Goal: Contribute content: Contribute content

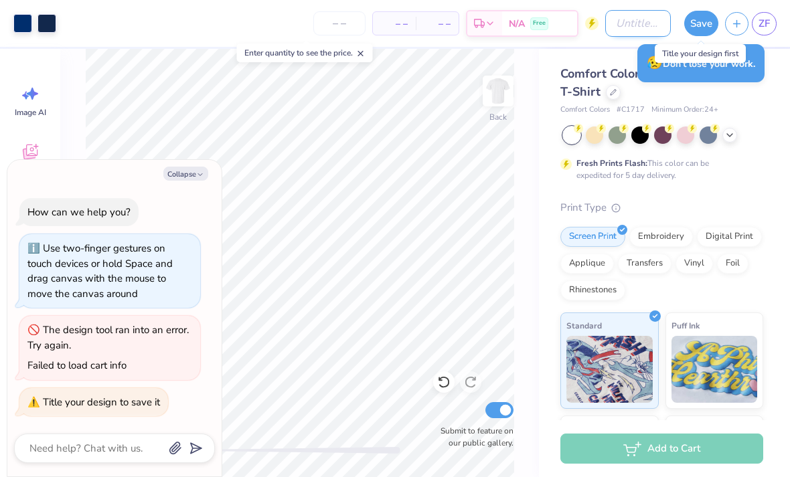
click at [638, 29] on input "Design Title" at bounding box center [638, 23] width 66 height 27
type textarea "x"
type input "P"
type textarea "x"
type input "Ph"
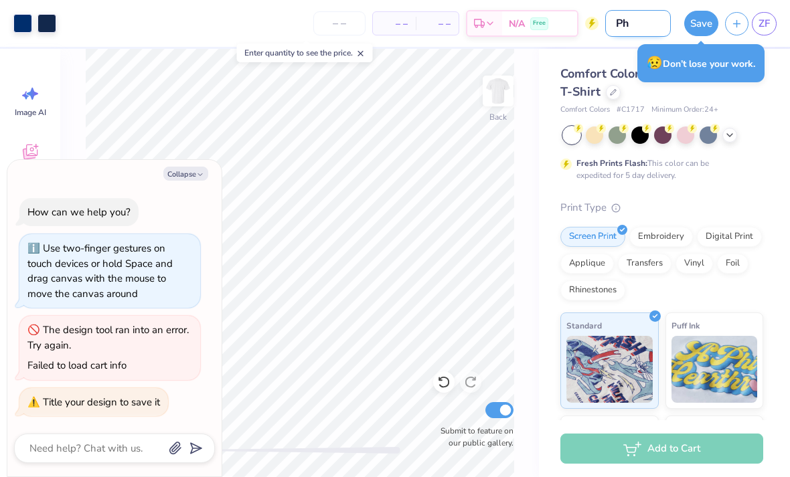
type textarea "x"
type input "Phi"
type textarea "x"
type input "Phil"
type textarea "x"
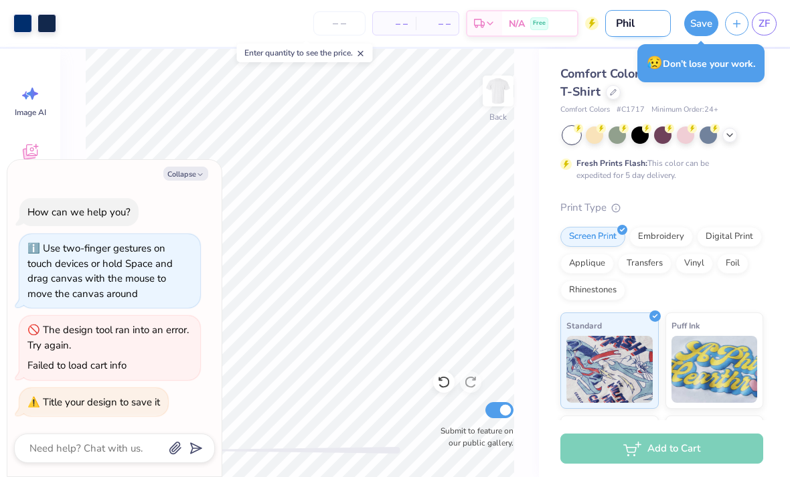
type input "Phil"
type textarea "x"
type input "Phil 2"
type textarea "x"
type input "Phil 20"
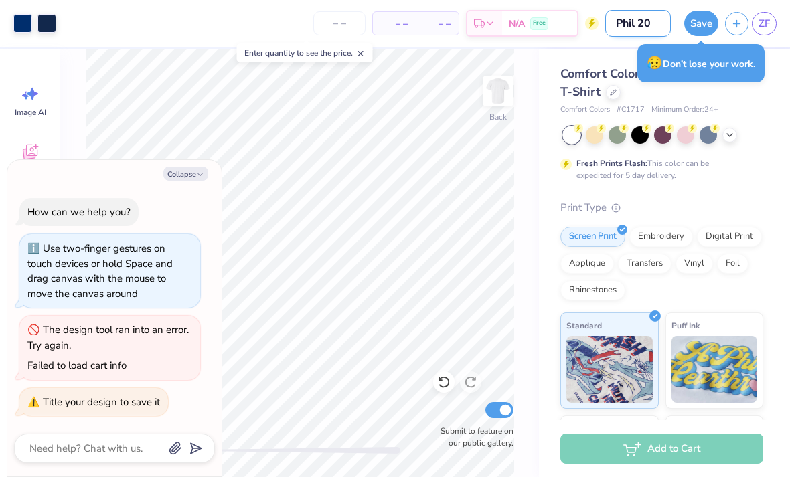
type textarea "x"
type input "Phil 202"
type textarea "x"
type input "Phil 2025"
type textarea "x"
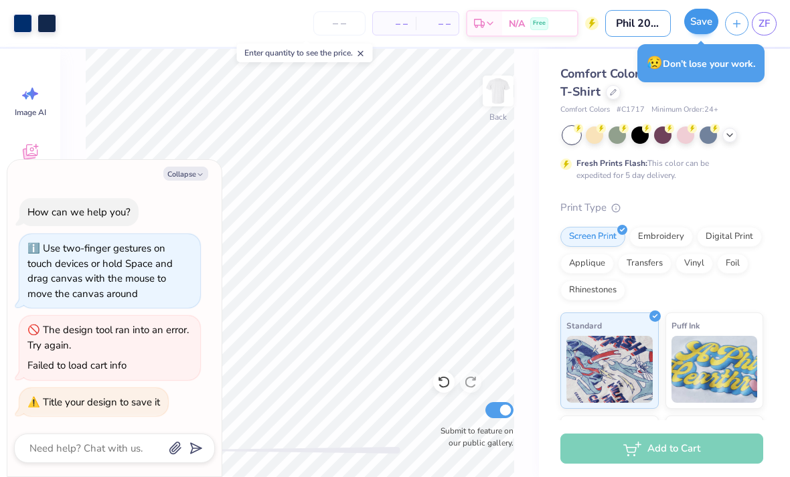
type input "Phil 2025"
click at [708, 19] on button "Save" at bounding box center [701, 21] width 34 height 25
type textarea "x"
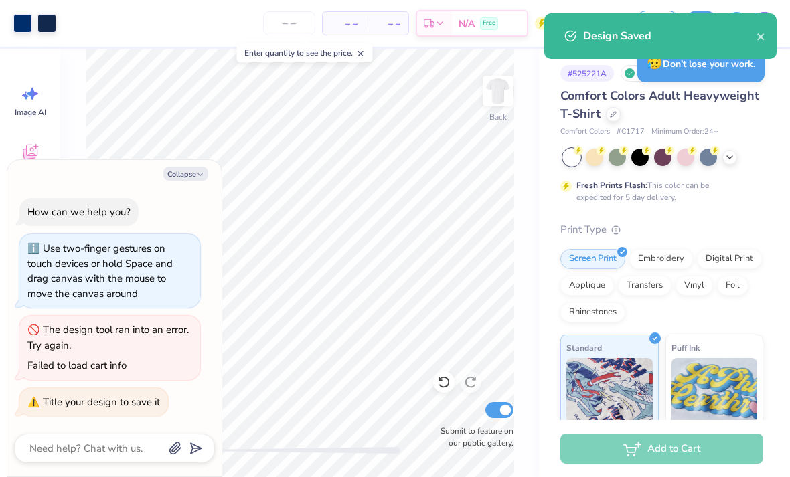
click at [747, 47] on div "Design Saved" at bounding box center [660, 36] width 232 height 46
click at [763, 38] on icon "close" at bounding box center [760, 36] width 7 height 7
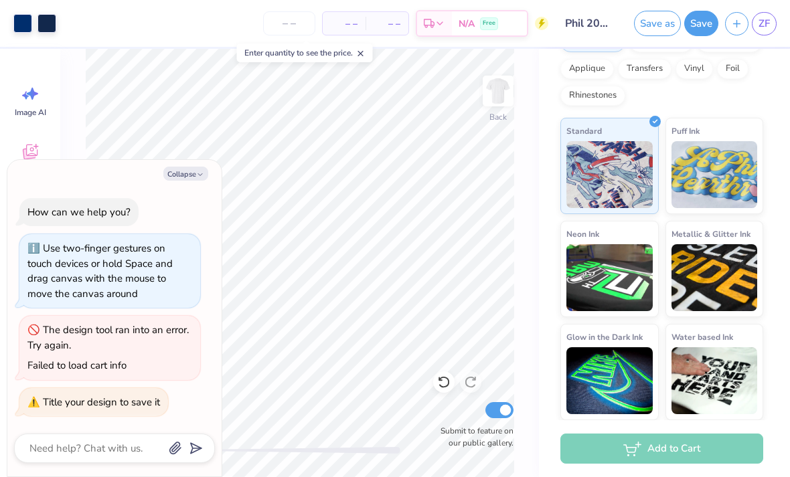
scroll to position [216, 0]
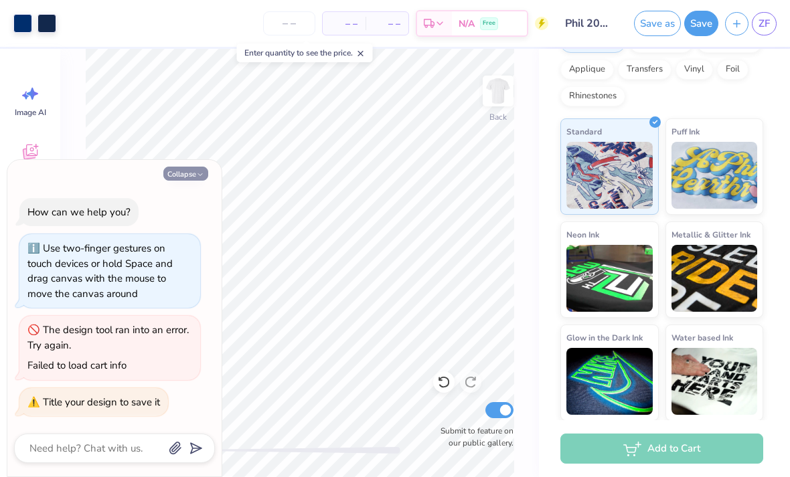
click at [195, 177] on button "Collapse" at bounding box center [185, 174] width 45 height 14
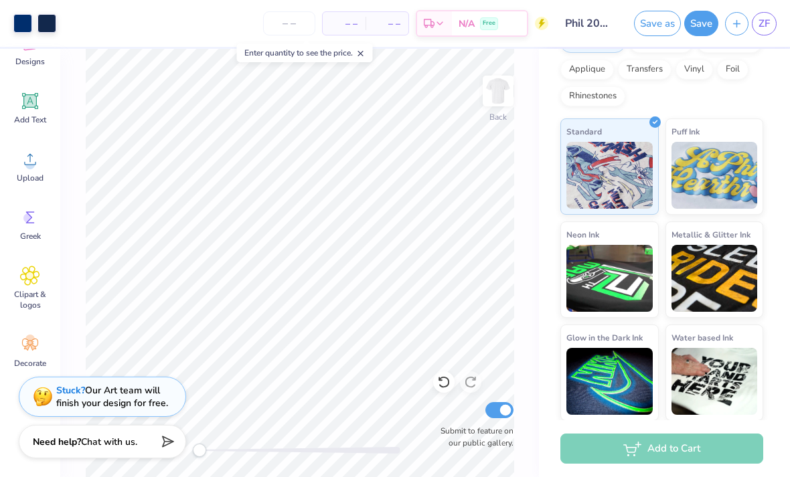
scroll to position [109, 0]
click at [134, 386] on div "Stuck? Our Art team will finish your design for free." at bounding box center [112, 394] width 112 height 25
